Goal: Task Accomplishment & Management: Complete application form

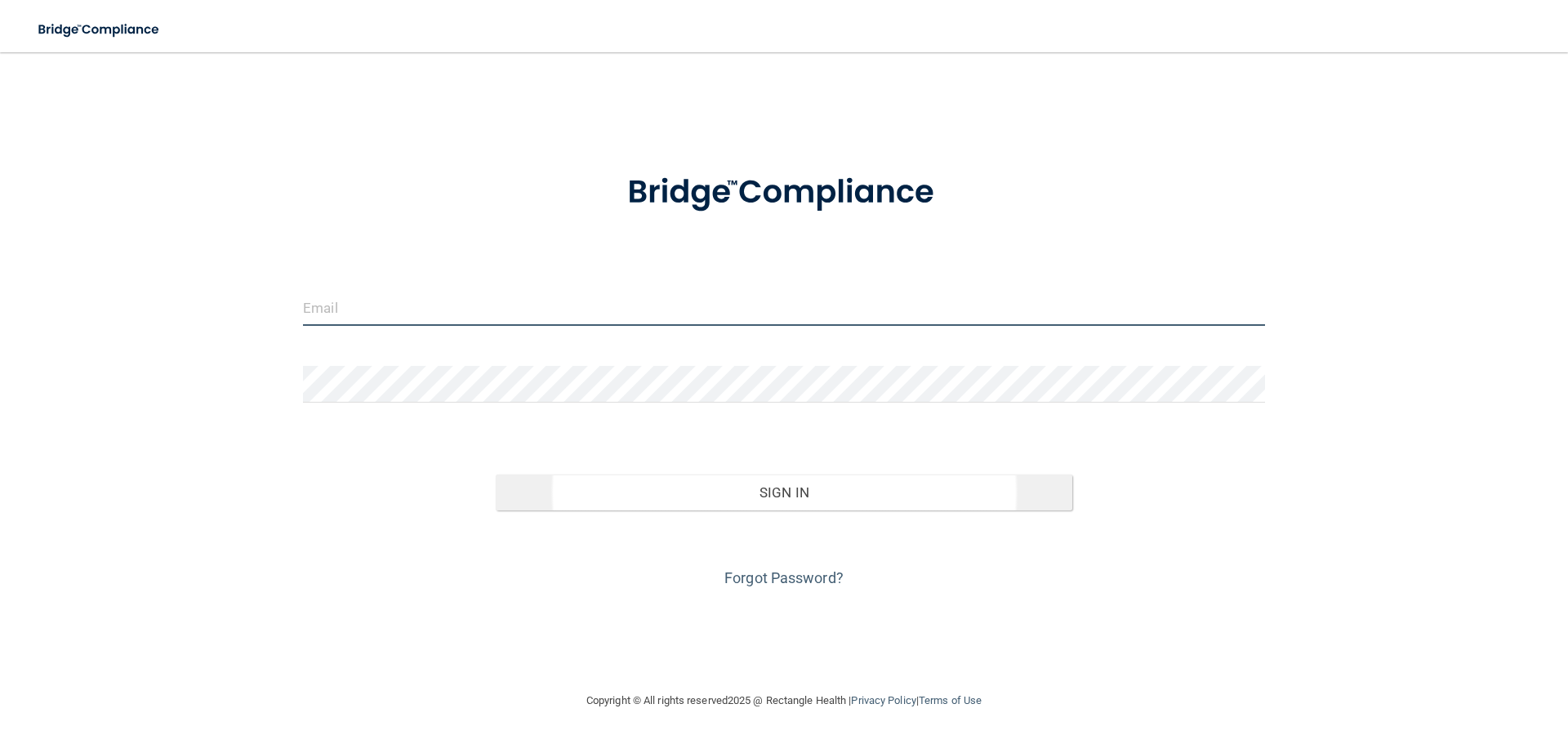
type input "[PERSON_NAME][EMAIL_ADDRESS][DOMAIN_NAME]"
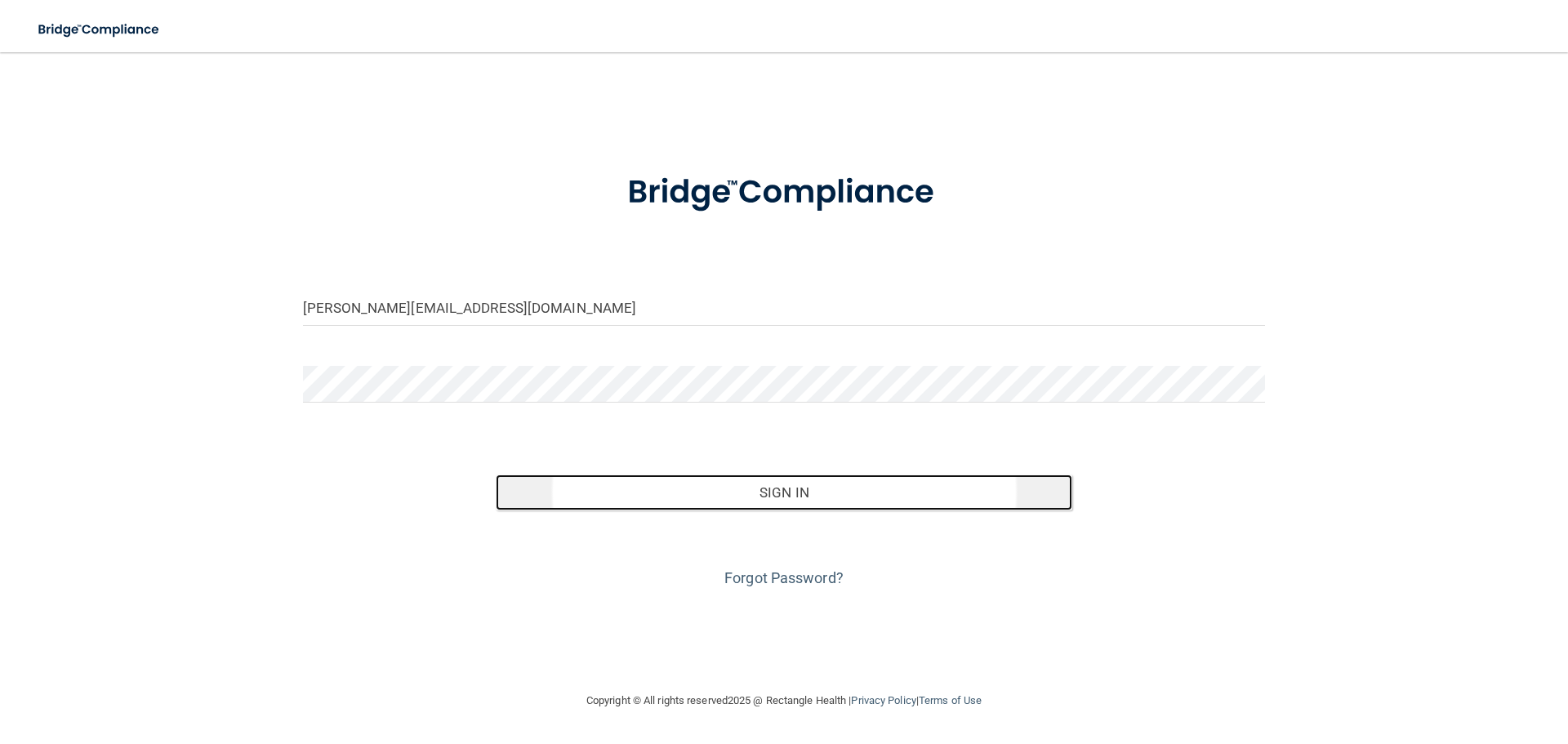
click at [846, 498] on button "Sign In" at bounding box center [784, 492] width 578 height 35
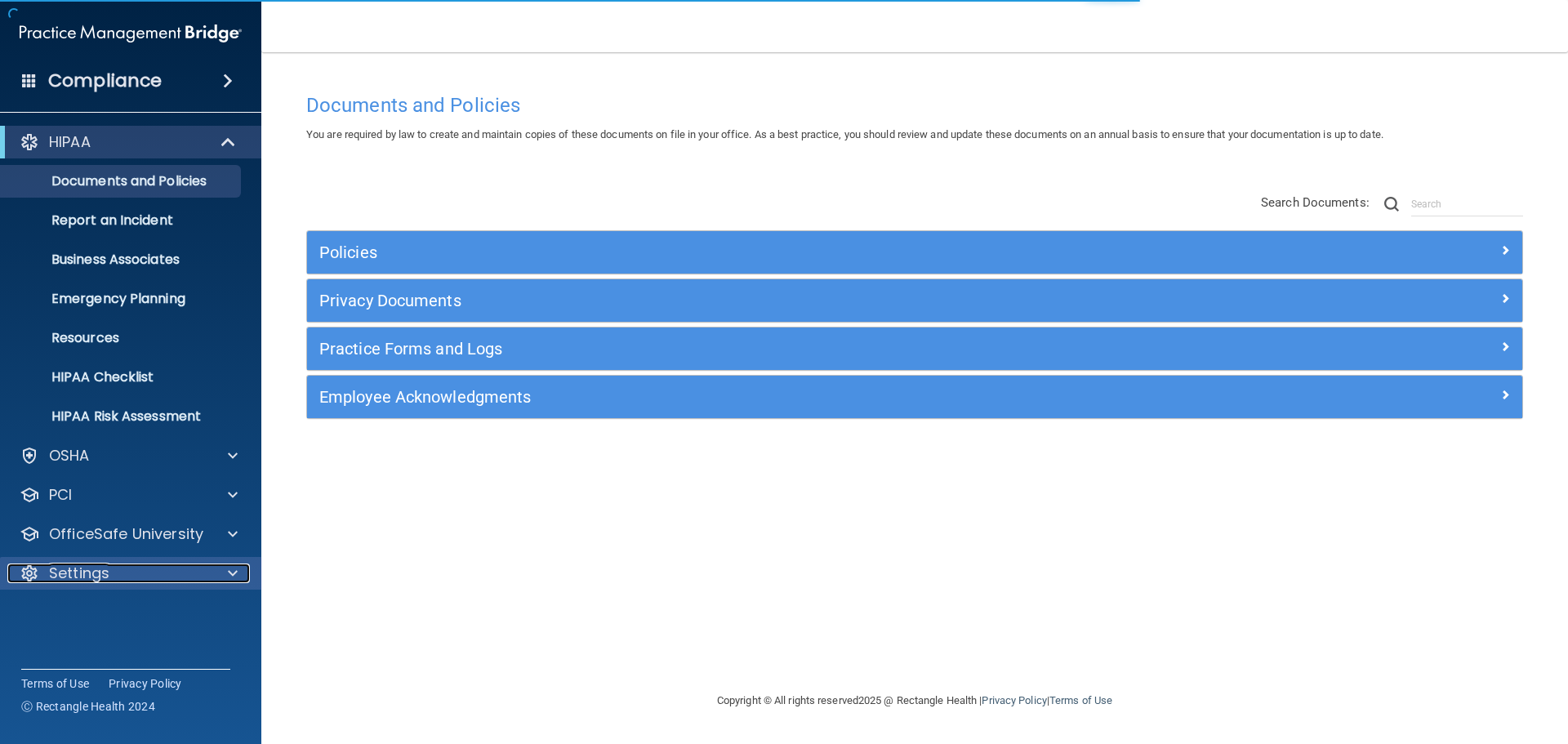
click at [74, 569] on p "Settings" at bounding box center [79, 573] width 60 height 20
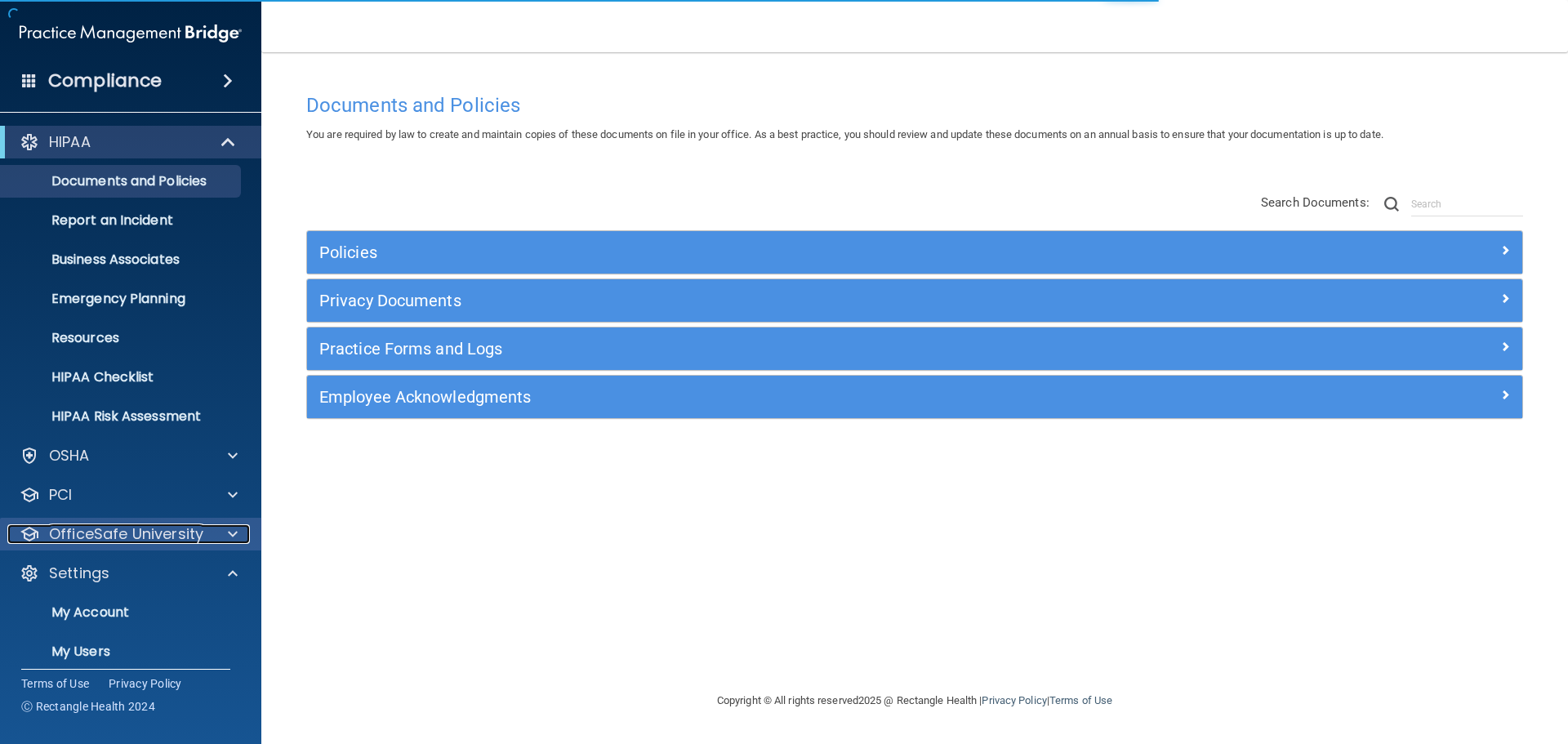
click at [73, 528] on p "OfficeSafe University" at bounding box center [126, 534] width 155 height 20
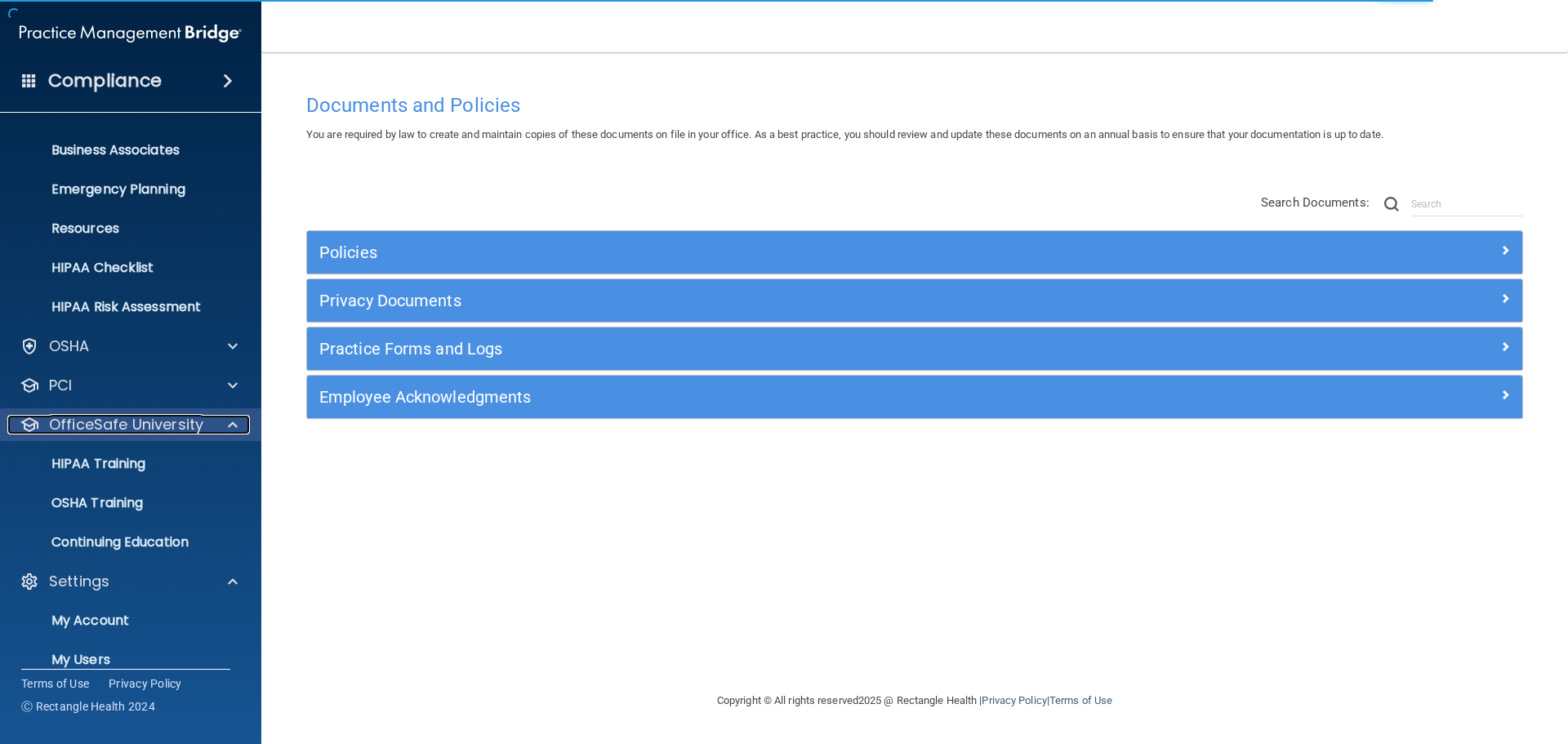
scroll to position [208, 0]
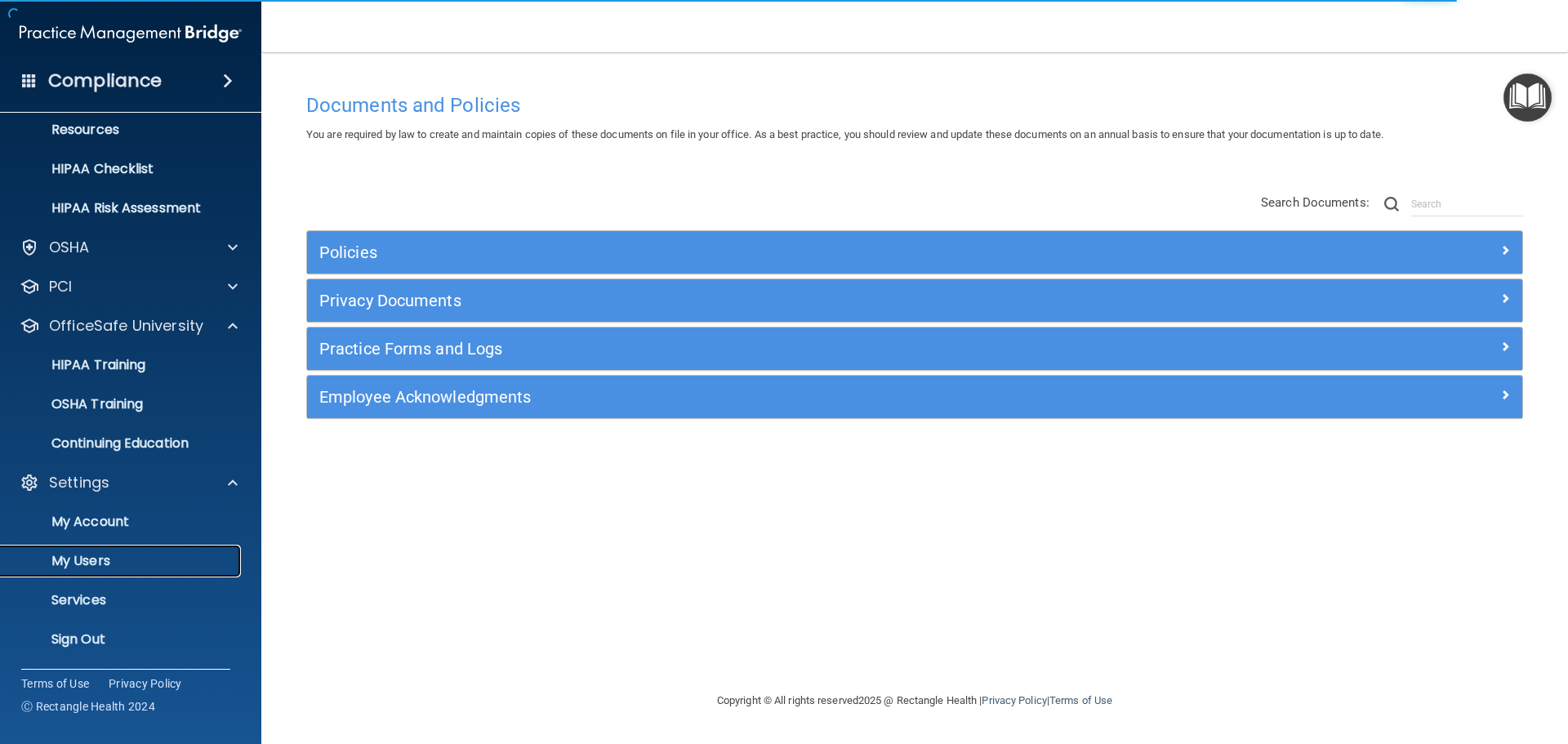
click at [75, 555] on p "My Users" at bounding box center [122, 561] width 223 height 16
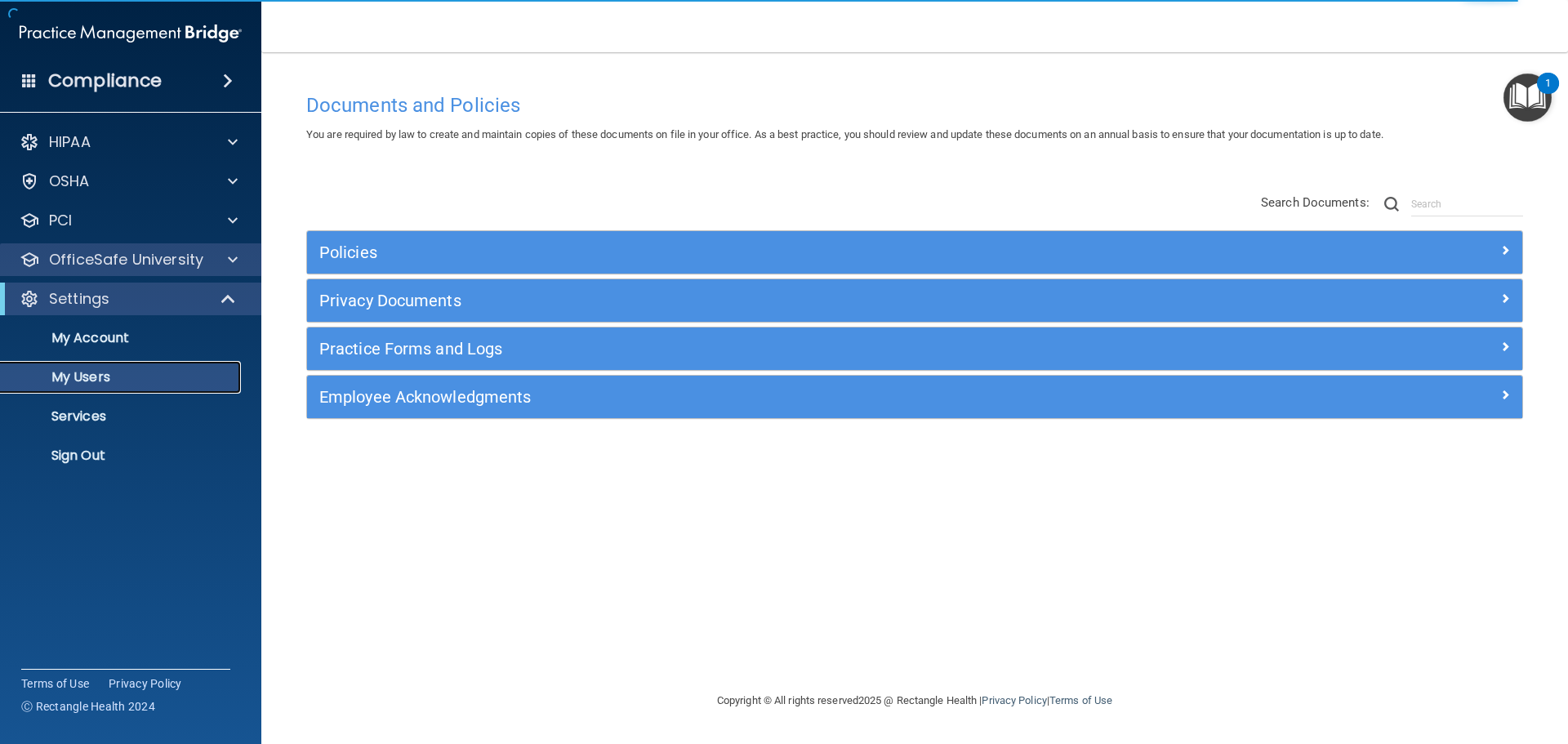
select select "20"
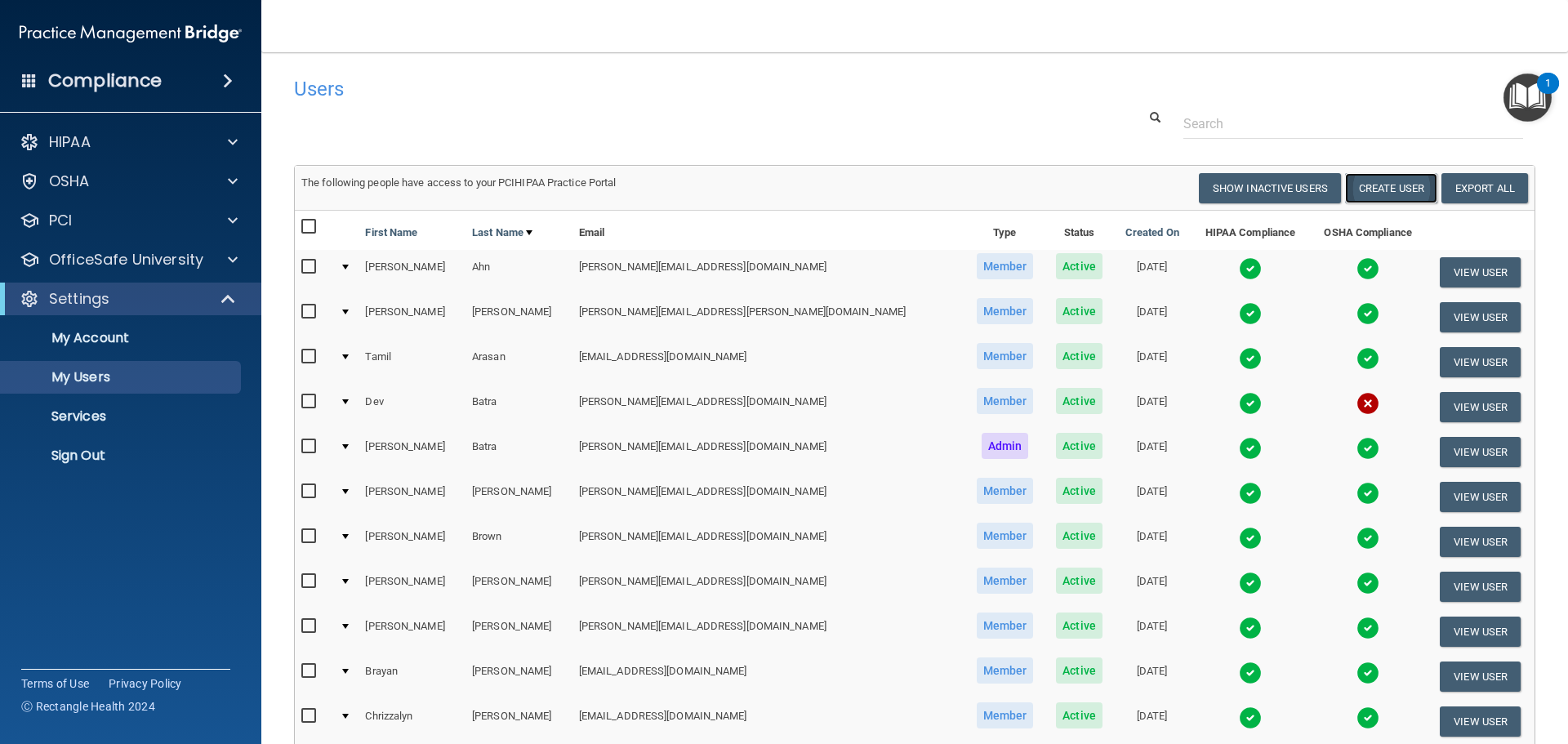
click at [1364, 187] on button "Create User" at bounding box center [1391, 187] width 92 height 30
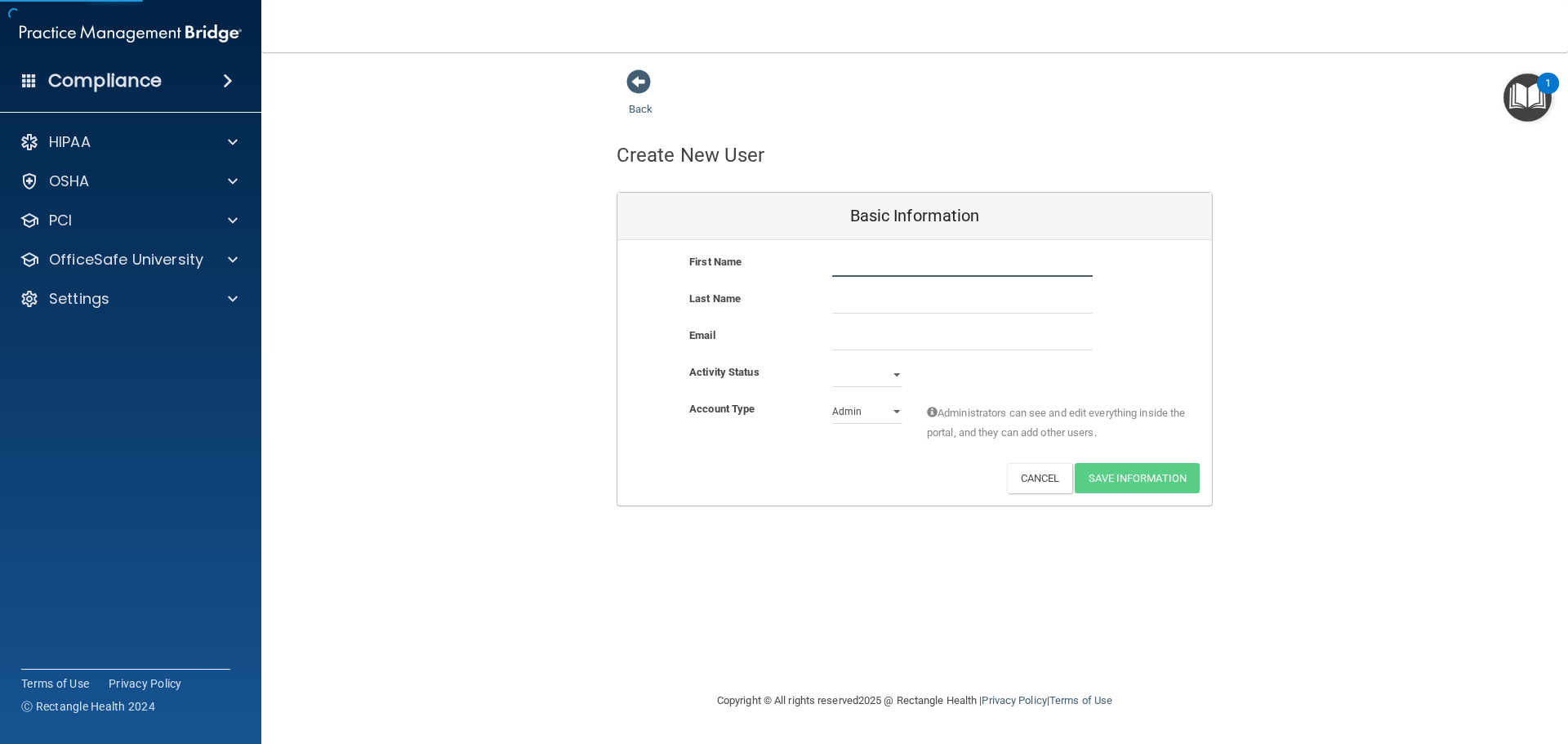
click at [898, 267] on input "text" at bounding box center [962, 264] width 260 height 25
type input "[PERSON_NAME]"
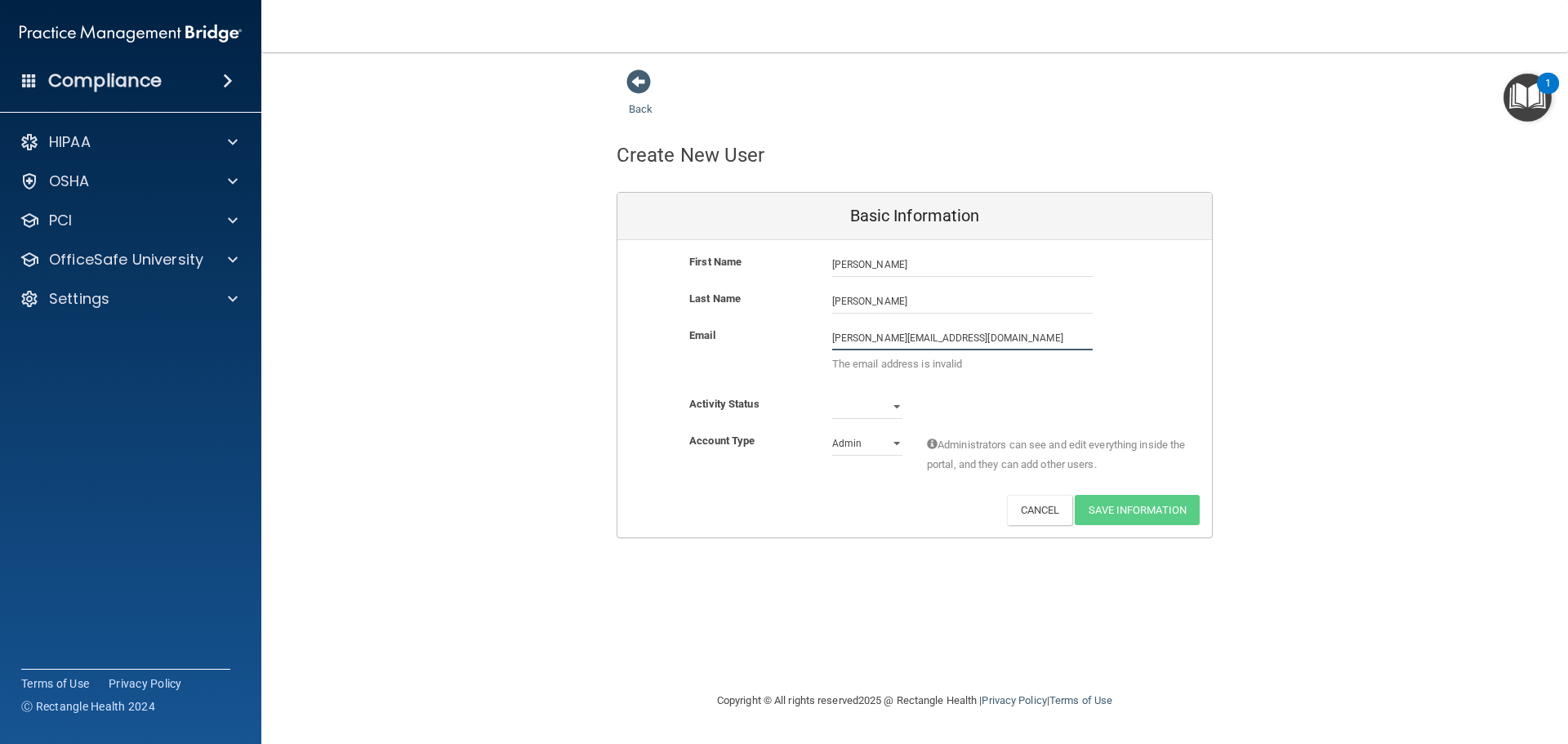
type input "[PERSON_NAME][EMAIL_ADDRESS][DOMAIN_NAME]"
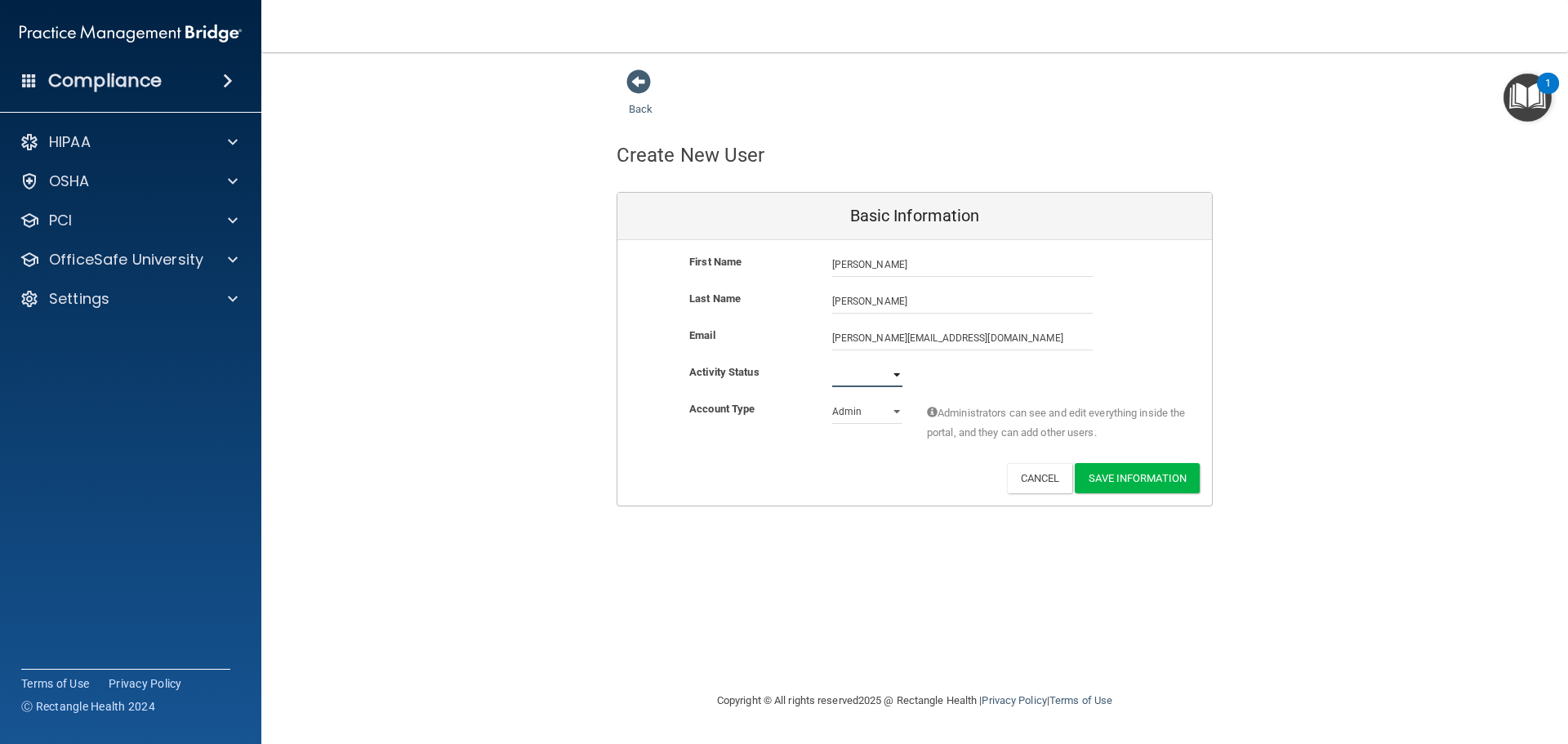
click at [883, 372] on select "Active Inactive" at bounding box center [867, 375] width 70 height 25
select select "active"
click at [832, 363] on select "Active Inactive" at bounding box center [867, 375] width 70 height 25
click at [849, 411] on select "Admin Member" at bounding box center [867, 411] width 70 height 25
select select "practice_member"
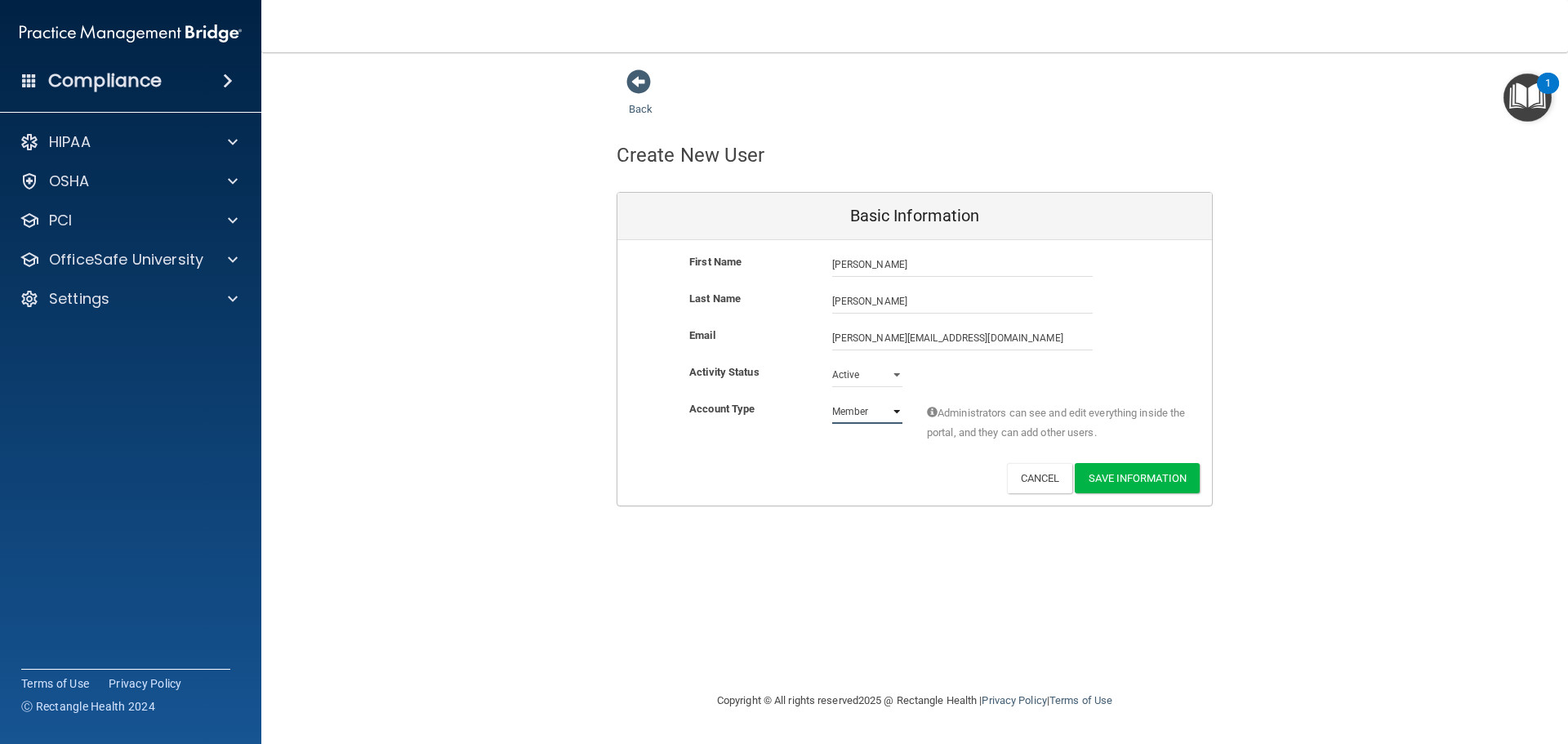
click at [832, 399] on select "Admin Member" at bounding box center [867, 411] width 70 height 25
click at [1118, 475] on button "Save Information" at bounding box center [1136, 478] width 125 height 30
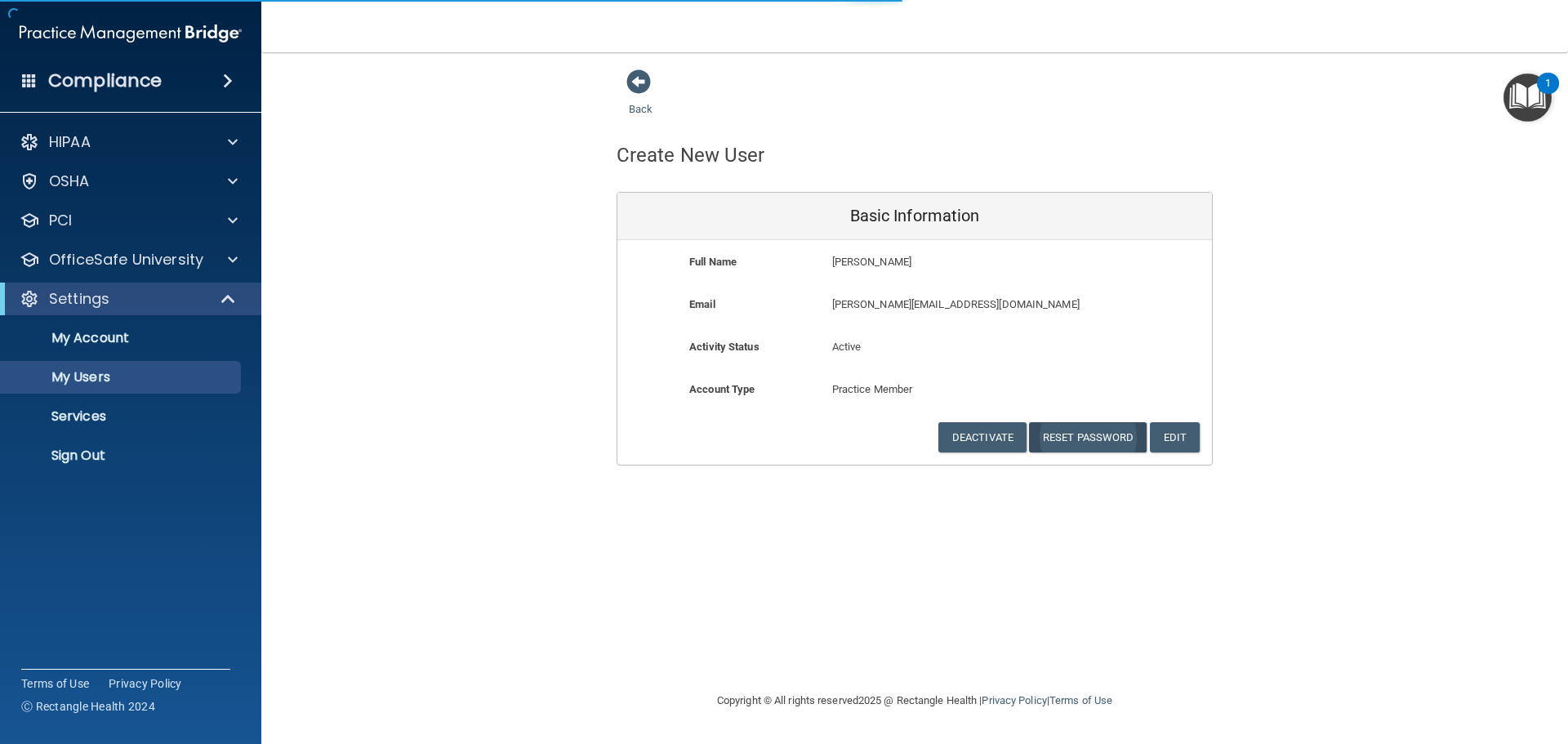
select select "20"
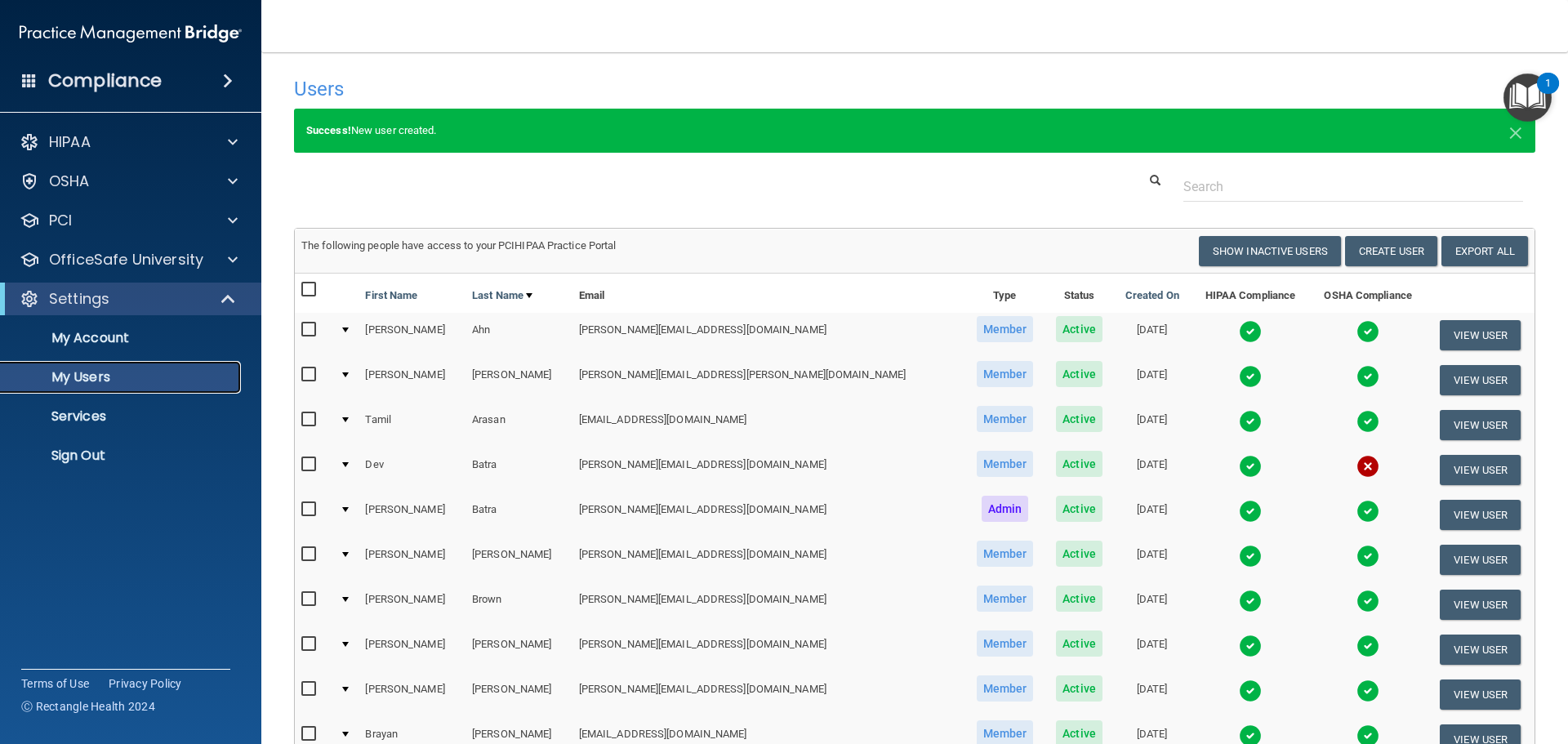
click at [77, 373] on p "My Users" at bounding box center [122, 377] width 223 height 16
select select "20"
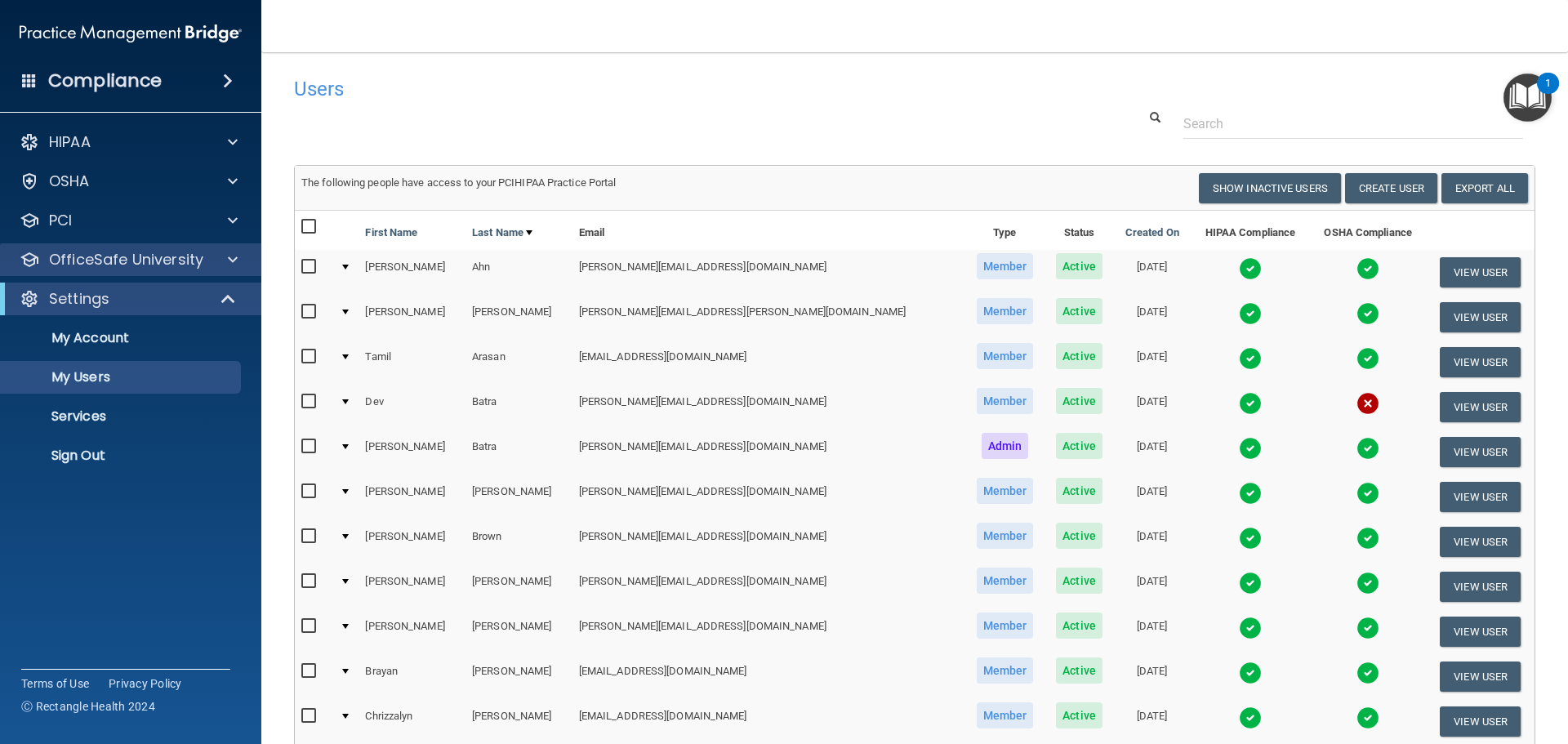
click at [42, 273] on div "OfficeSafe University" at bounding box center [131, 260] width 262 height 33
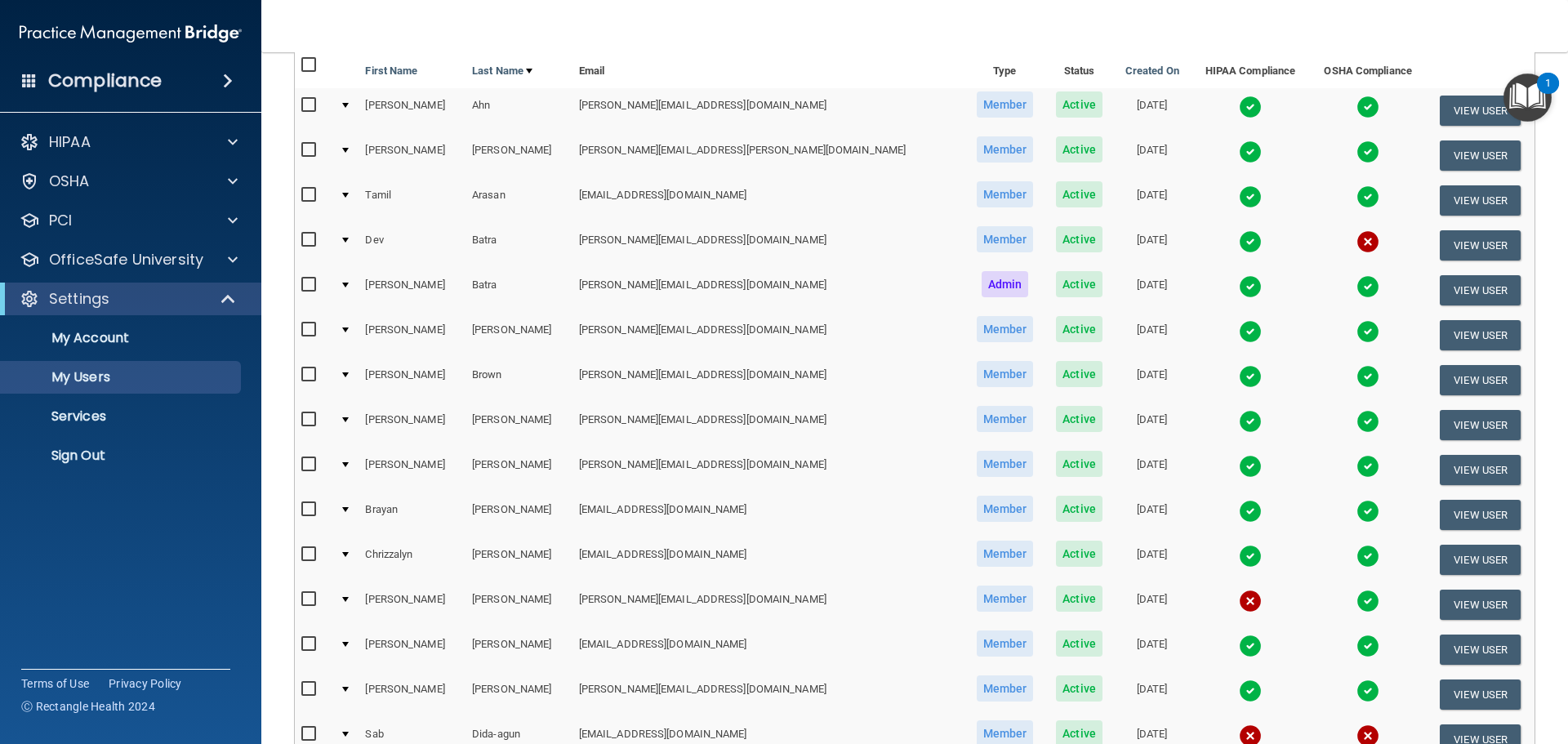
scroll to position [164, 0]
